Goal: Information Seeking & Learning: Learn about a topic

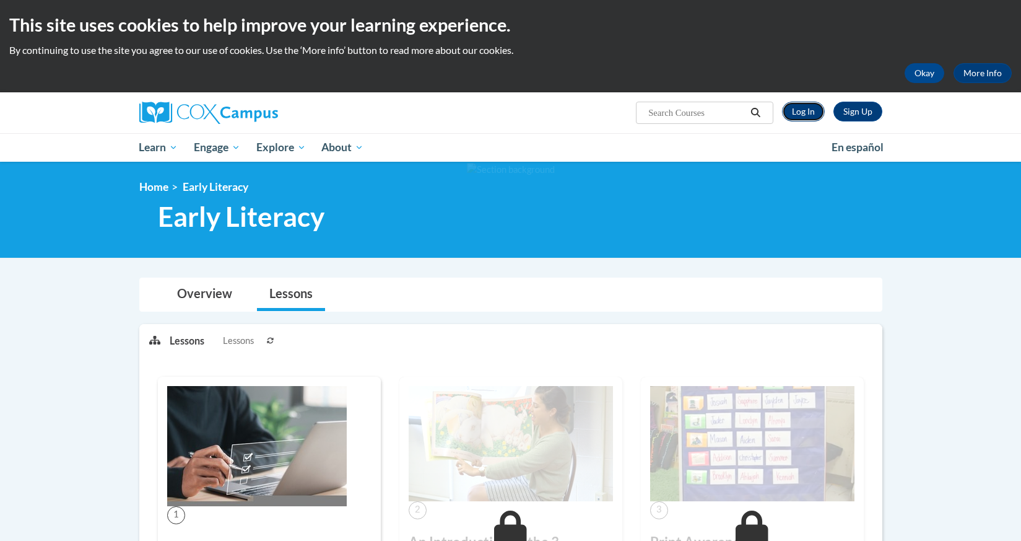
click at [809, 108] on link "Log In" at bounding box center [803, 112] width 43 height 20
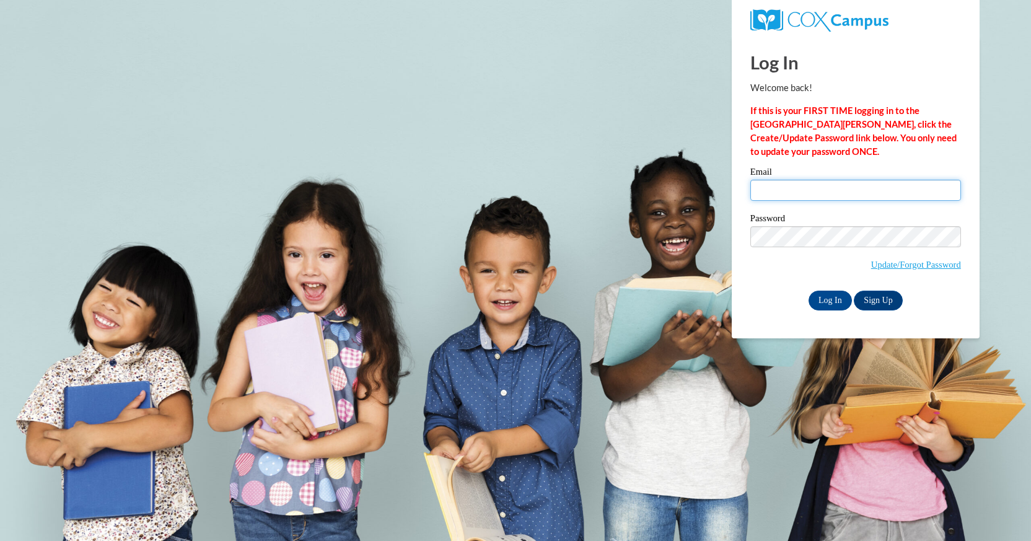
click at [770, 188] on input "Email" at bounding box center [855, 190] width 211 height 21
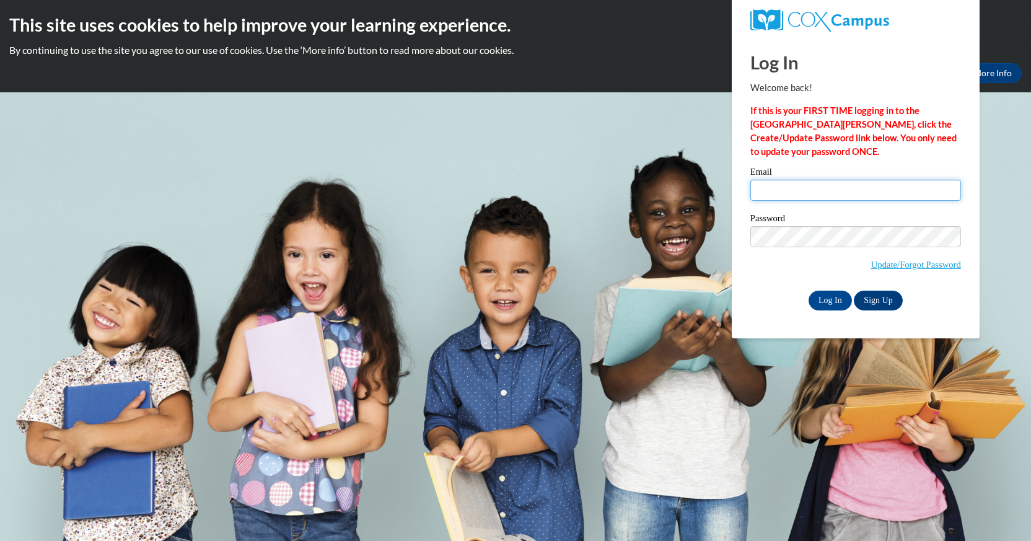
type input "hicksta@westnoble.k12.in.us"
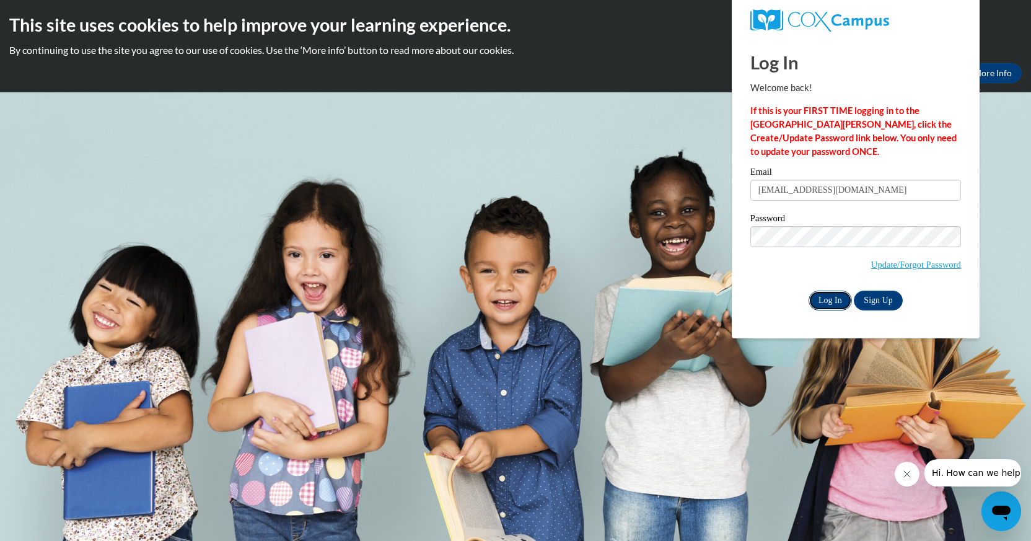
click at [830, 298] on input "Log In" at bounding box center [829, 301] width 43 height 20
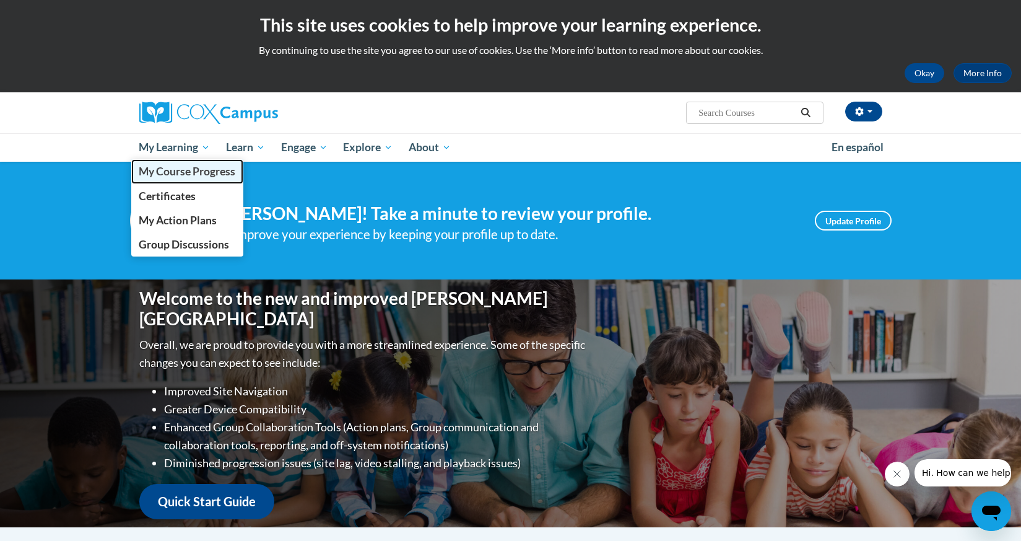
click at [183, 168] on span "My Course Progress" at bounding box center [187, 171] width 97 height 13
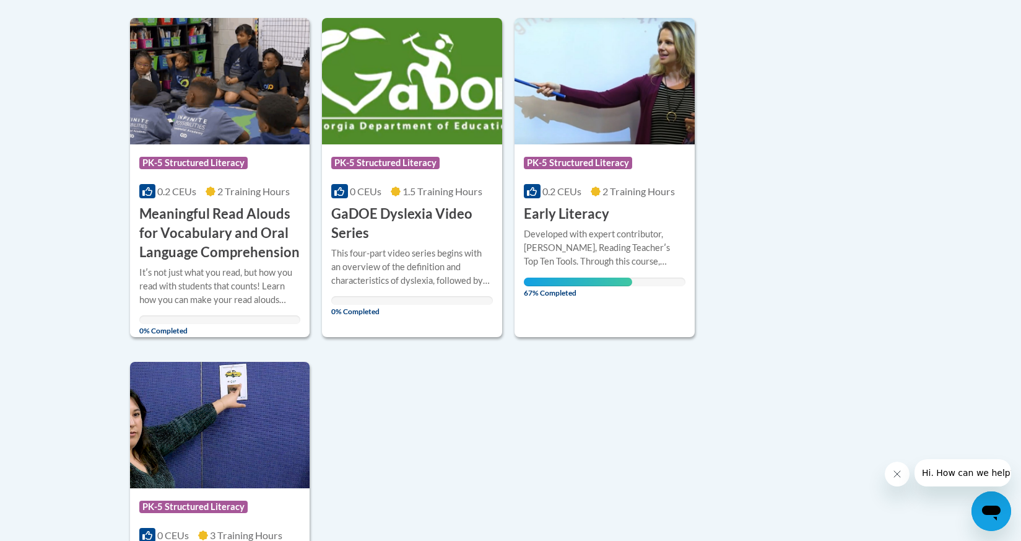
scroll to position [929, 0]
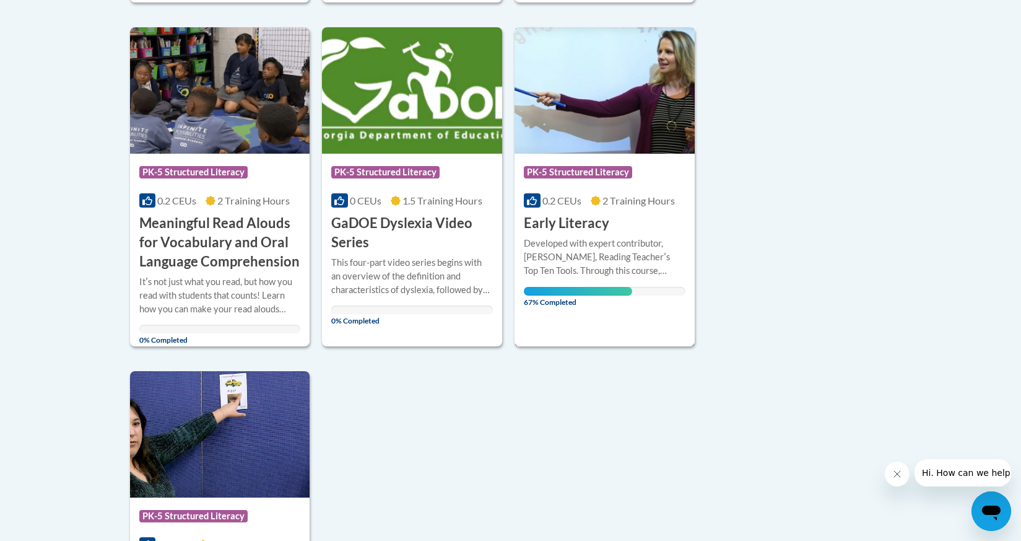
click at [641, 243] on div "Developed with expert contributor, Dr. Deborah Glaser, Reading Teacherʹs Top Te…" at bounding box center [605, 257] width 162 height 41
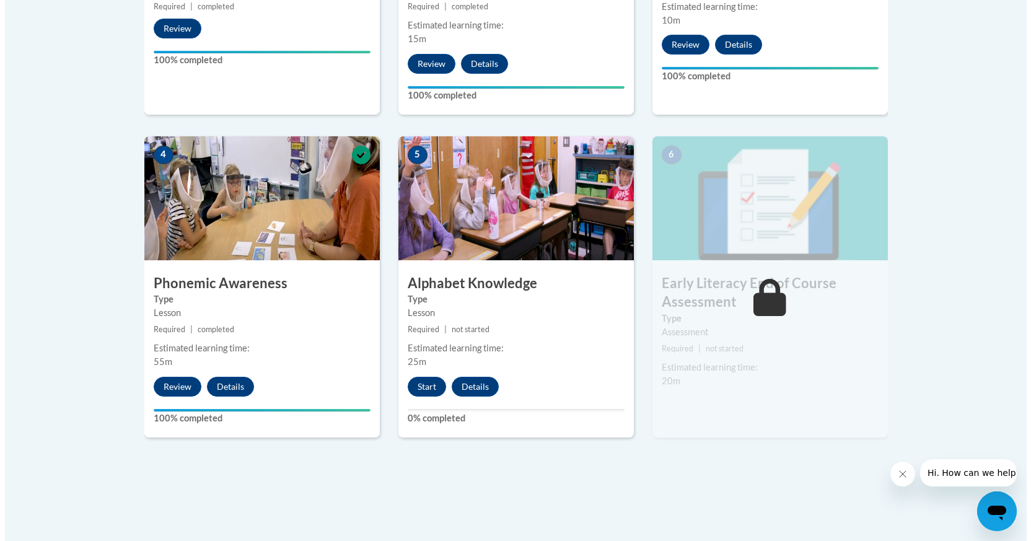
scroll to position [619, 0]
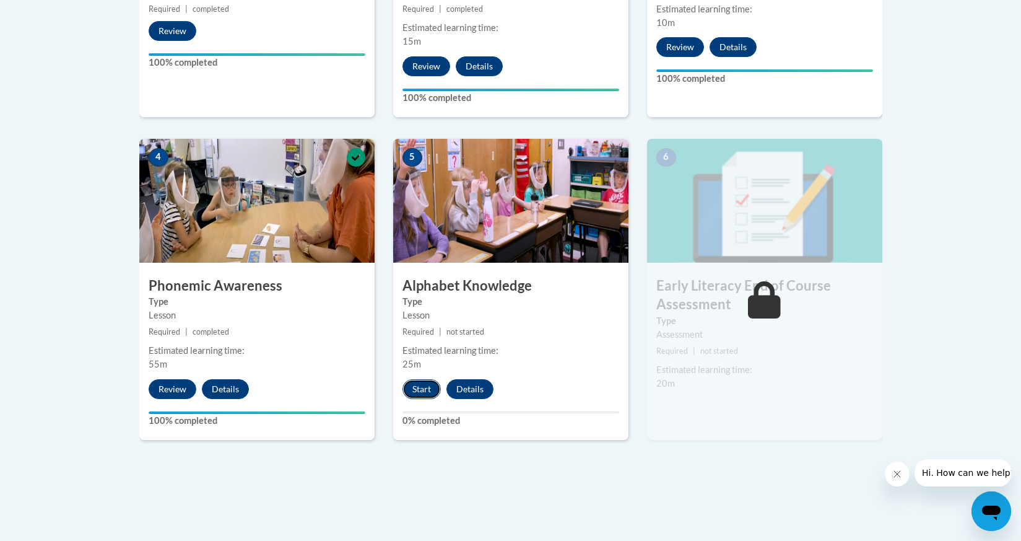
click at [418, 387] on button "Start" at bounding box center [422, 389] width 38 height 20
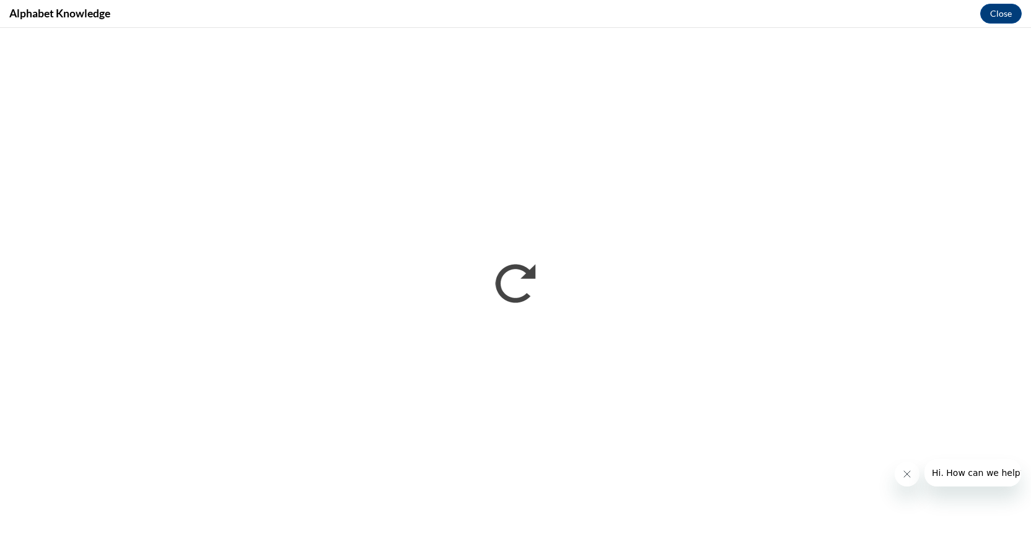
scroll to position [0, 0]
